Goal: Feedback & Contribution: Contribute content

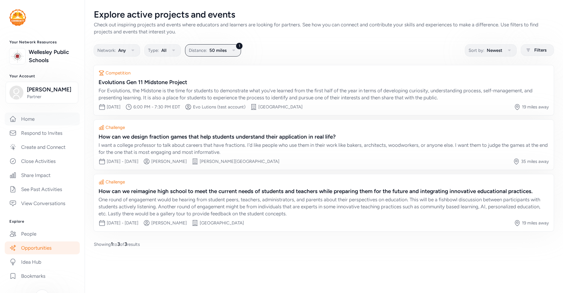
click at [27, 117] on link "Home" at bounding box center [42, 119] width 75 height 13
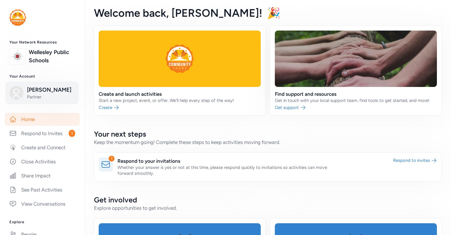
click at [37, 95] on span "Partner" at bounding box center [51, 97] width 48 height 6
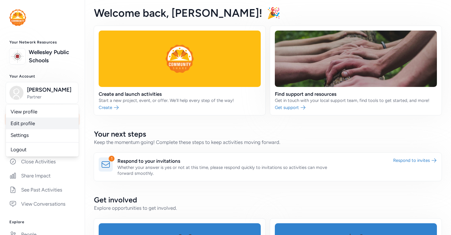
click at [28, 126] on link "Edit profile" at bounding box center [42, 123] width 73 height 12
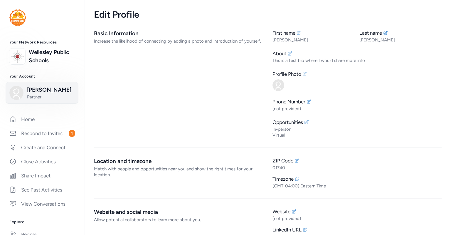
click at [29, 93] on span "[PERSON_NAME]" at bounding box center [51, 90] width 48 height 8
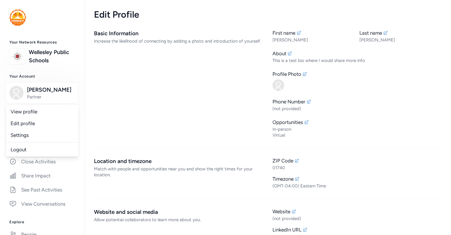
click at [117, 107] on div "Basic Information Increase the likelihood of connecting by adding a photo and i…" at bounding box center [178, 83] width 169 height 109
click at [25, 121] on link "Home" at bounding box center [42, 119] width 75 height 13
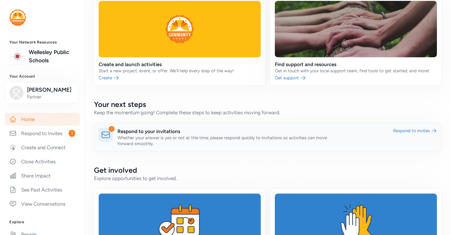
scroll to position [52, 0]
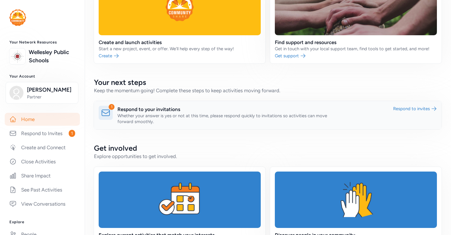
click at [128, 112] on link at bounding box center [267, 115] width 347 height 28
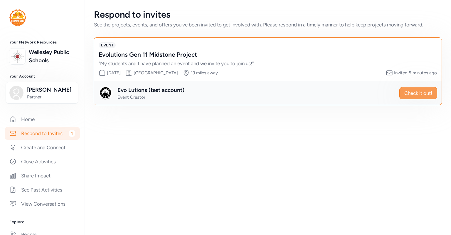
click at [420, 96] on span "Check it out!" at bounding box center [418, 93] width 28 height 7
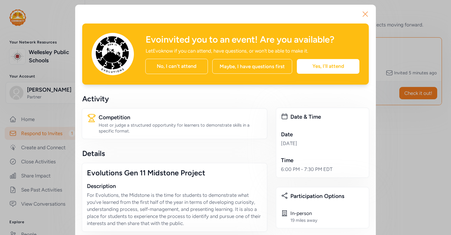
click at [365, 15] on icon "button" at bounding box center [364, 13] width 9 height 9
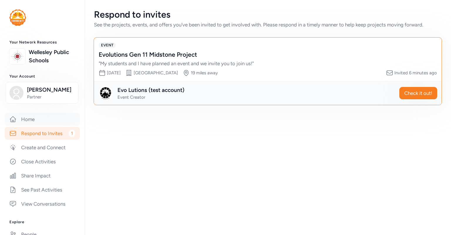
click at [25, 121] on link "Home" at bounding box center [42, 119] width 75 height 13
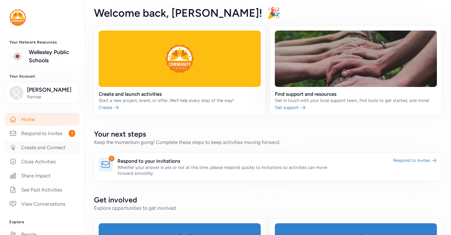
click at [50, 147] on link "Create and Connect" at bounding box center [42, 147] width 75 height 13
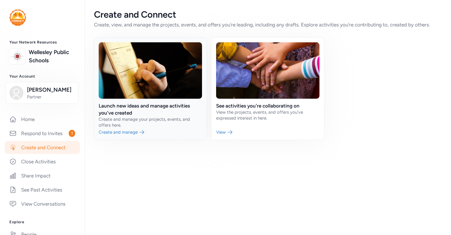
click at [113, 128] on link at bounding box center [150, 89] width 113 height 102
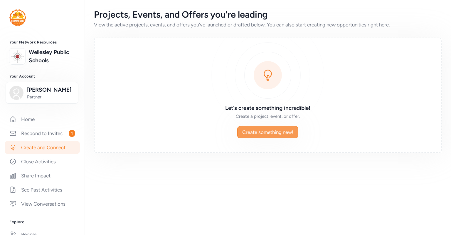
click at [261, 130] on span "Create something new!" at bounding box center [267, 132] width 51 height 7
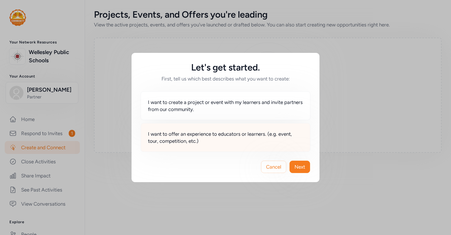
click at [183, 136] on span "I want to offer an experience to educators or learners. (e.g. event, tour, comp…" at bounding box center [225, 137] width 155 height 14
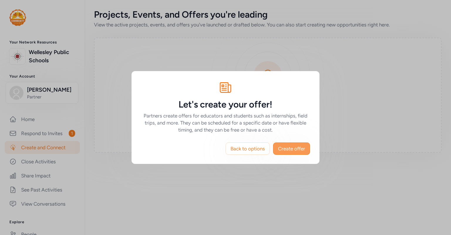
click at [291, 149] on span "Create offer" at bounding box center [291, 148] width 27 height 7
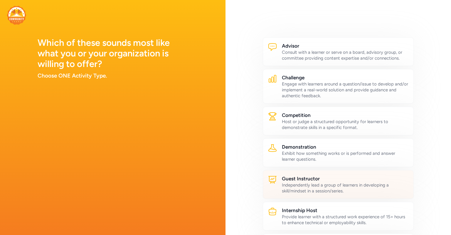
scroll to position [146, 0]
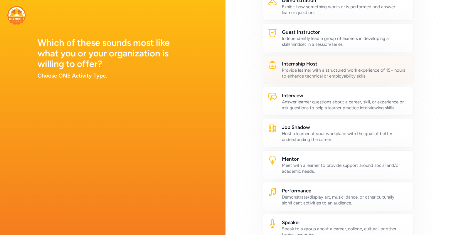
click at [297, 74] on div "Provide learner with a structured work experience of 15+ hours to enhance techn…" at bounding box center [345, 73] width 127 height 12
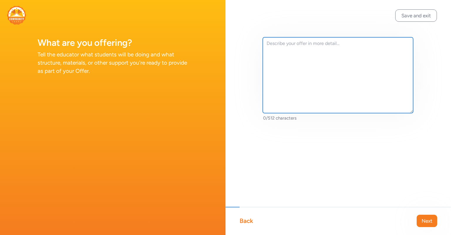
click at [310, 66] on textarea at bounding box center [338, 75] width 150 height 76
click at [357, 66] on textarea at bounding box center [338, 75] width 150 height 76
type textarea "dafd"
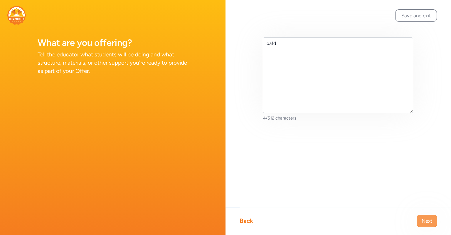
click at [430, 220] on span "Next" at bounding box center [426, 220] width 11 height 7
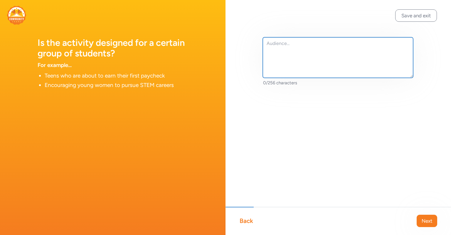
click at [306, 64] on textarea at bounding box center [338, 57] width 150 height 40
type textarea "fds"
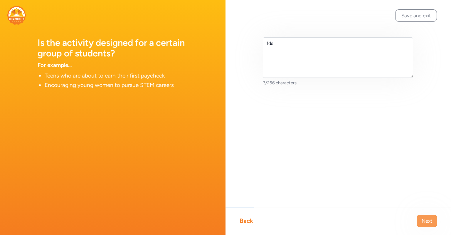
click at [424, 223] on span "Next" at bounding box center [426, 220] width 11 height 7
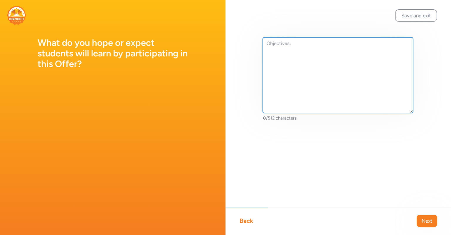
click at [291, 64] on textarea at bounding box center [338, 75] width 150 height 76
type textarea "feds"
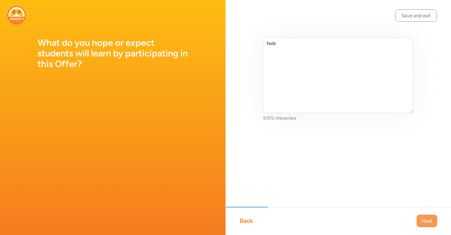
drag, startPoint x: 406, startPoint y: 197, endPoint x: 427, endPoint y: 225, distance: 35.1
click at [427, 225] on button "Next" at bounding box center [426, 221] width 21 height 12
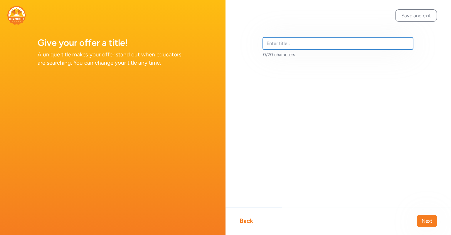
click at [285, 46] on input "text" at bounding box center [338, 43] width 150 height 12
type input "isa"
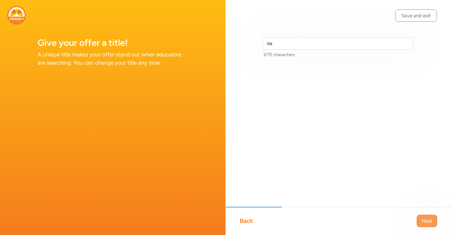
drag, startPoint x: 391, startPoint y: 141, endPoint x: 425, endPoint y: 223, distance: 89.4
click at [425, 223] on span "Next" at bounding box center [426, 220] width 11 height 7
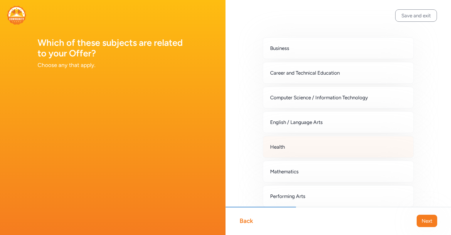
click at [274, 146] on span "Health" at bounding box center [277, 146] width 15 height 7
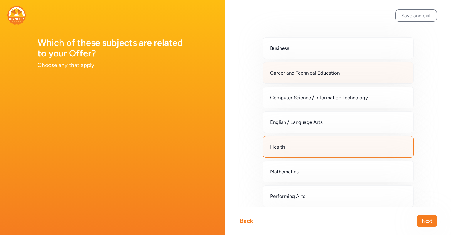
click at [324, 75] on span "Career and Technical Education" at bounding box center [305, 72] width 70 height 7
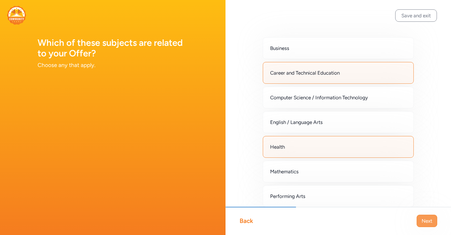
click at [423, 219] on span "Next" at bounding box center [426, 220] width 11 height 7
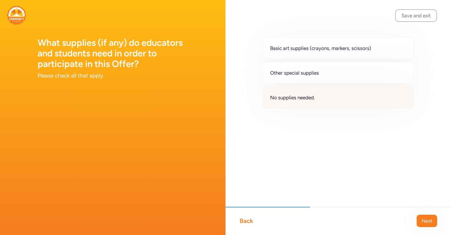
click at [314, 97] on span "No supplies needed." at bounding box center [292, 97] width 45 height 7
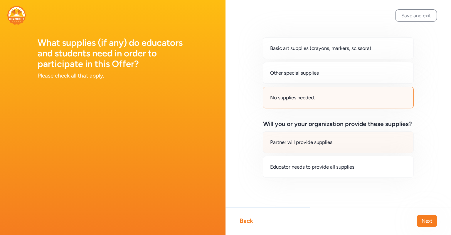
click at [336, 141] on div "Partner will provide supplies" at bounding box center [338, 142] width 151 height 22
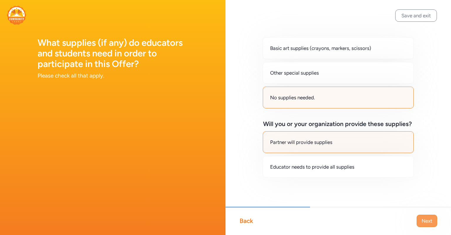
click at [422, 224] on button "Next" at bounding box center [426, 221] width 21 height 12
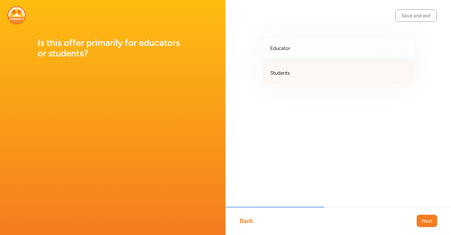
click at [314, 75] on div "Students" at bounding box center [338, 73] width 151 height 22
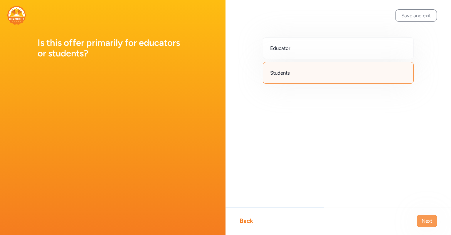
click at [426, 223] on span "Next" at bounding box center [426, 220] width 11 height 7
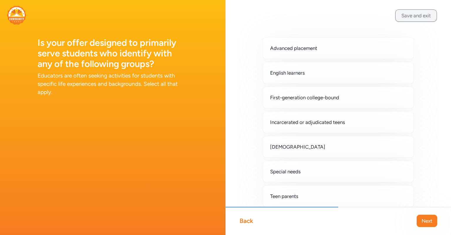
click at [416, 18] on button "Save and exit" at bounding box center [416, 15] width 42 height 12
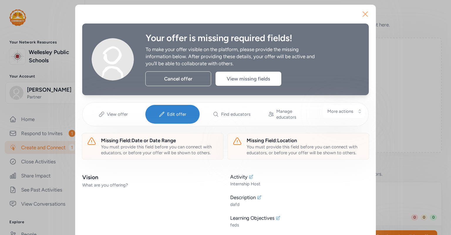
click at [364, 12] on icon "button" at bounding box center [364, 13] width 9 height 9
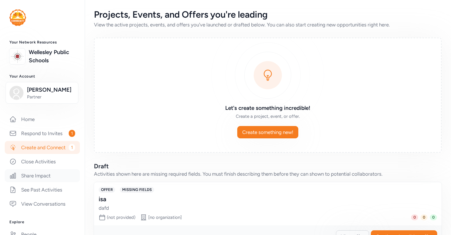
click at [35, 175] on link "Share Impact" at bounding box center [42, 175] width 75 height 13
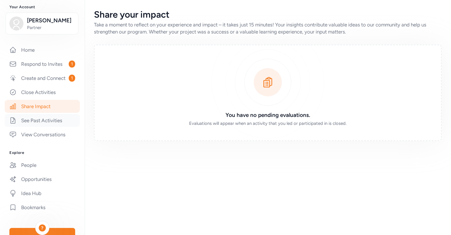
scroll to position [70, 0]
click at [30, 178] on link "Opportunities" at bounding box center [42, 178] width 75 height 13
